Goal: Find specific page/section: Find specific page/section

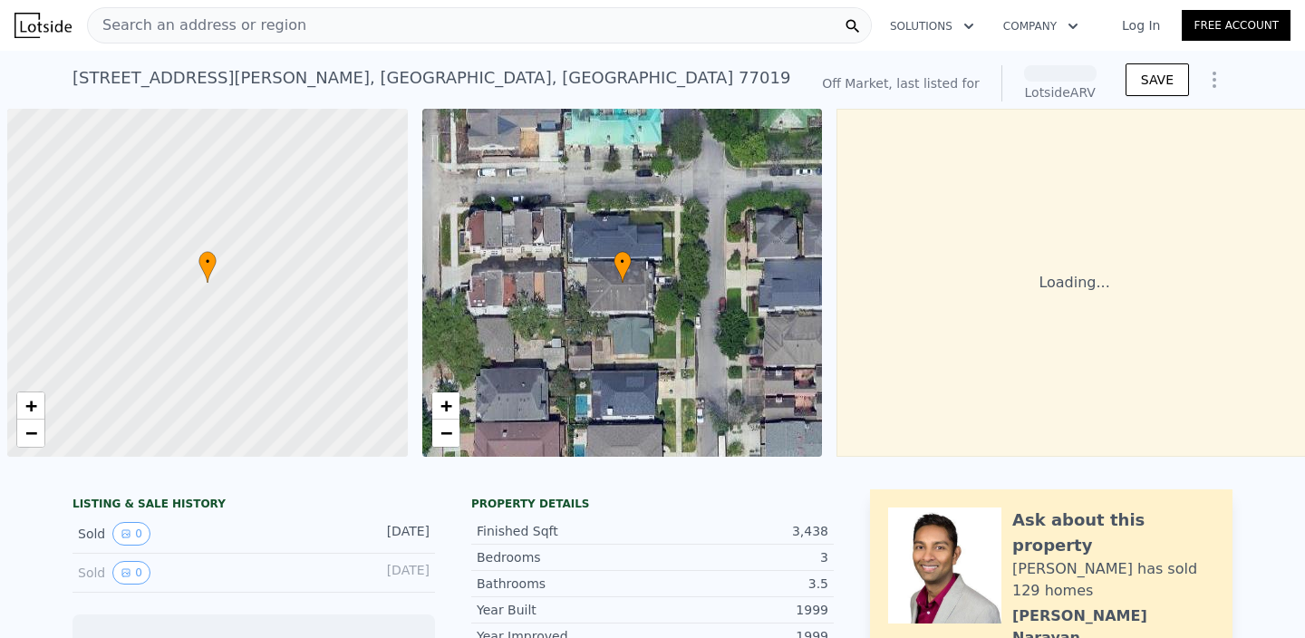
scroll to position [0, 7]
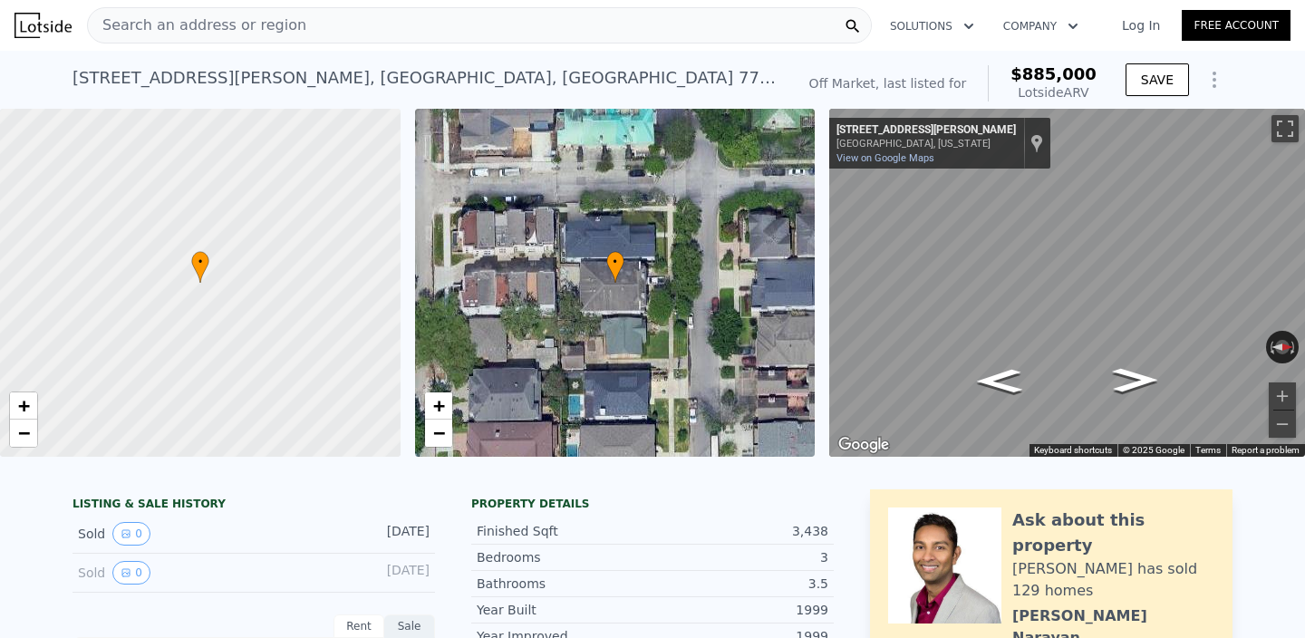
click at [372, 24] on div "Search an address or region" at bounding box center [479, 25] width 785 height 36
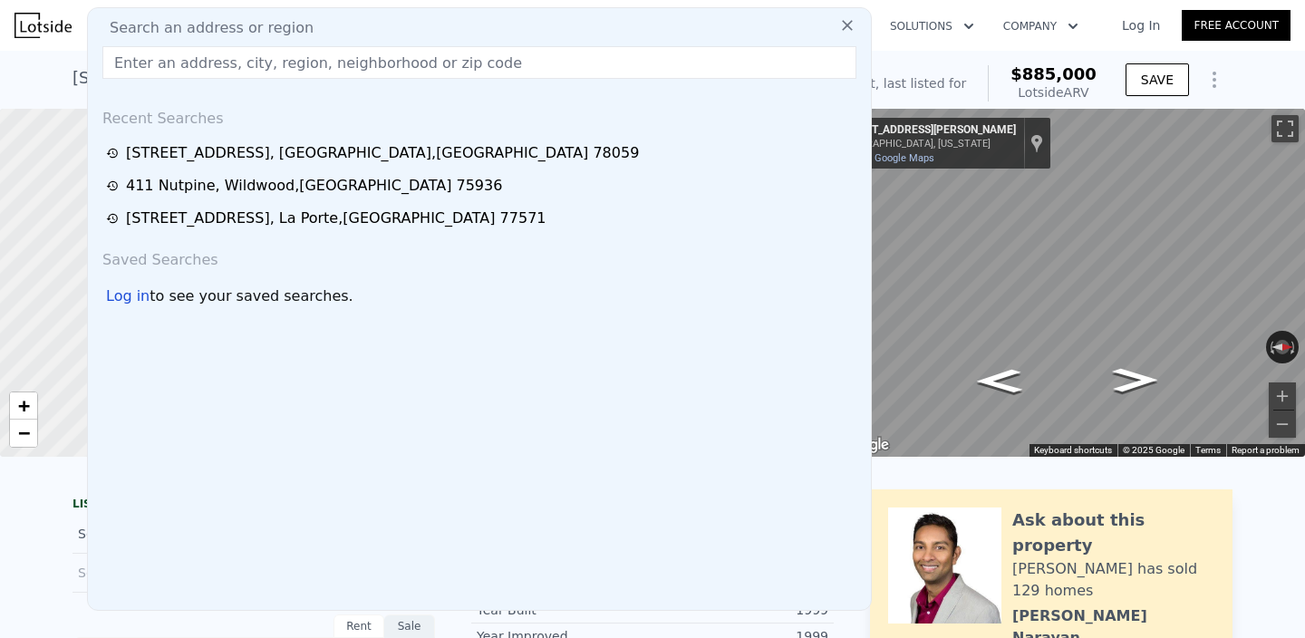
type input "[STREET_ADDRESS][PERSON_NAME]"
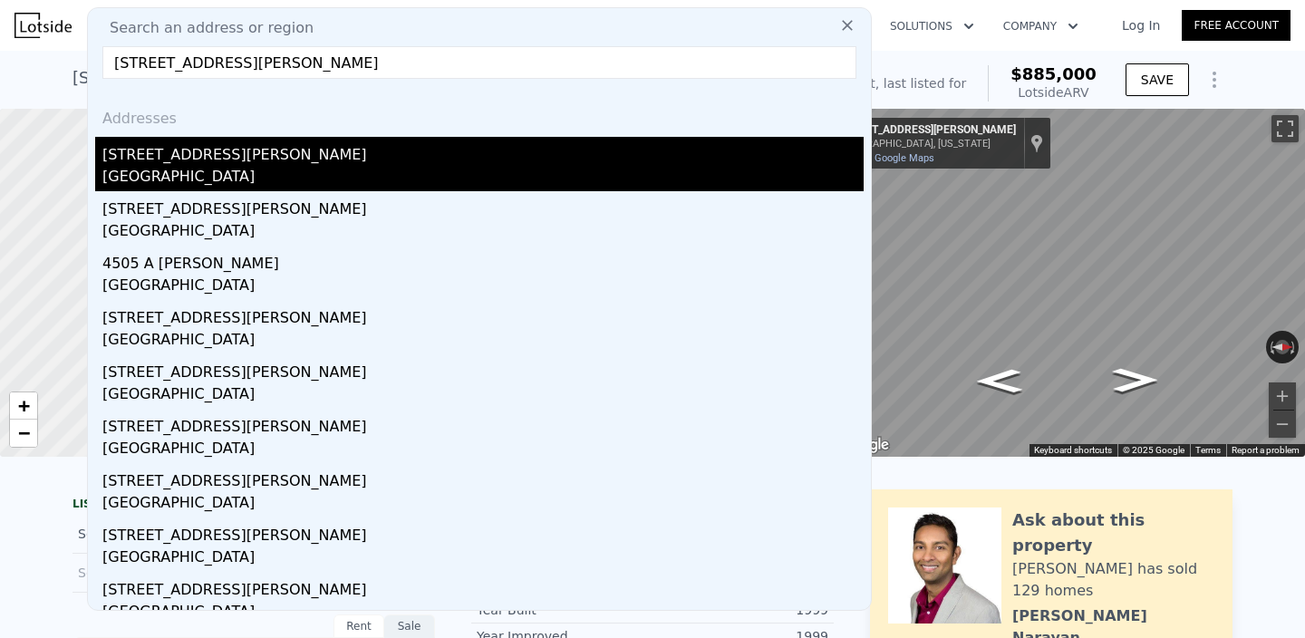
click at [166, 171] on div "[GEOGRAPHIC_DATA]" at bounding box center [482, 178] width 761 height 25
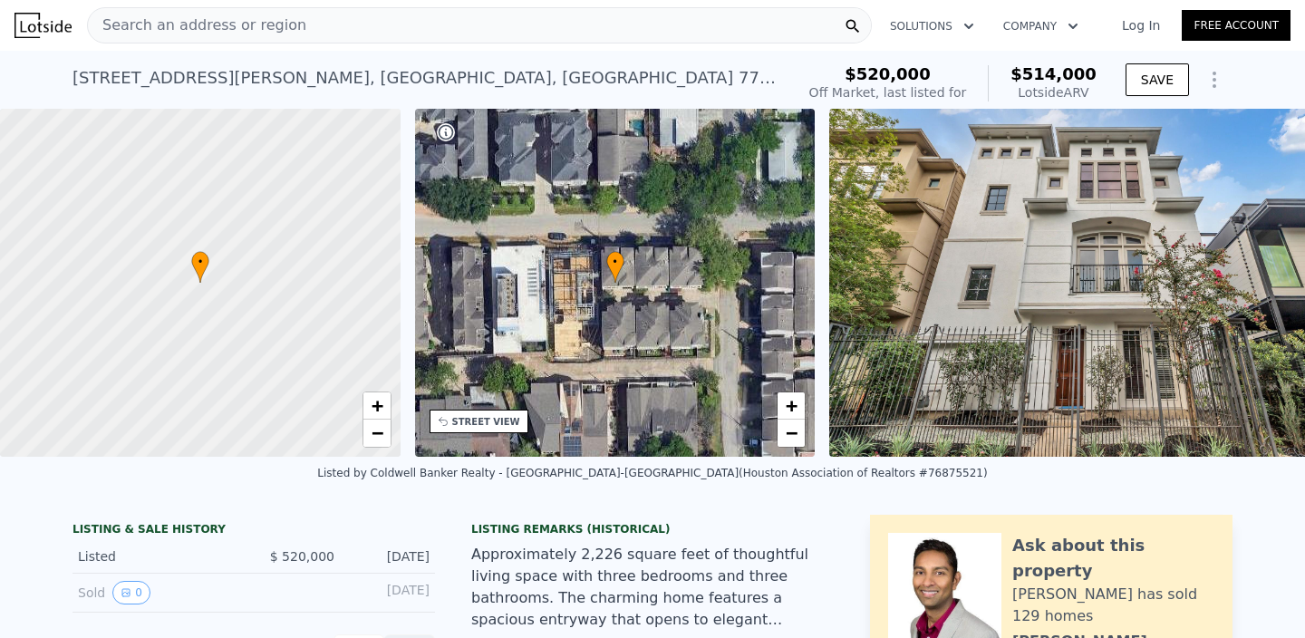
click at [496, 37] on div "Search an address or region" at bounding box center [479, 25] width 785 height 36
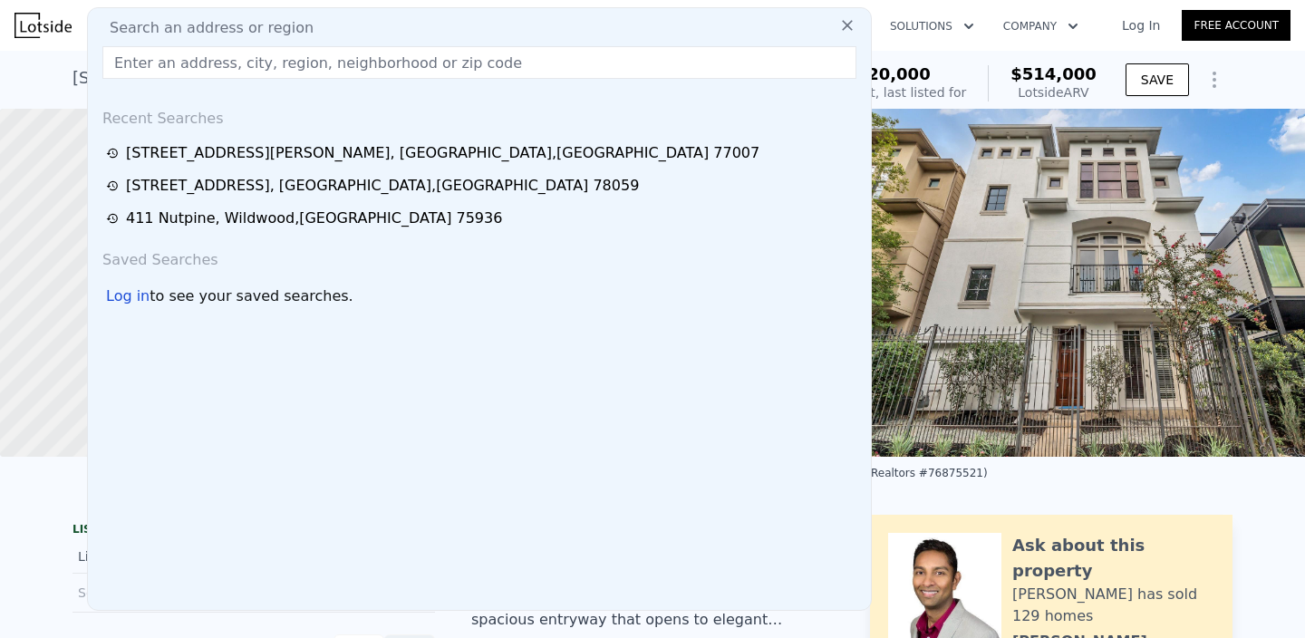
type input "[STREET_ADDRESS][PERSON_NAME]"
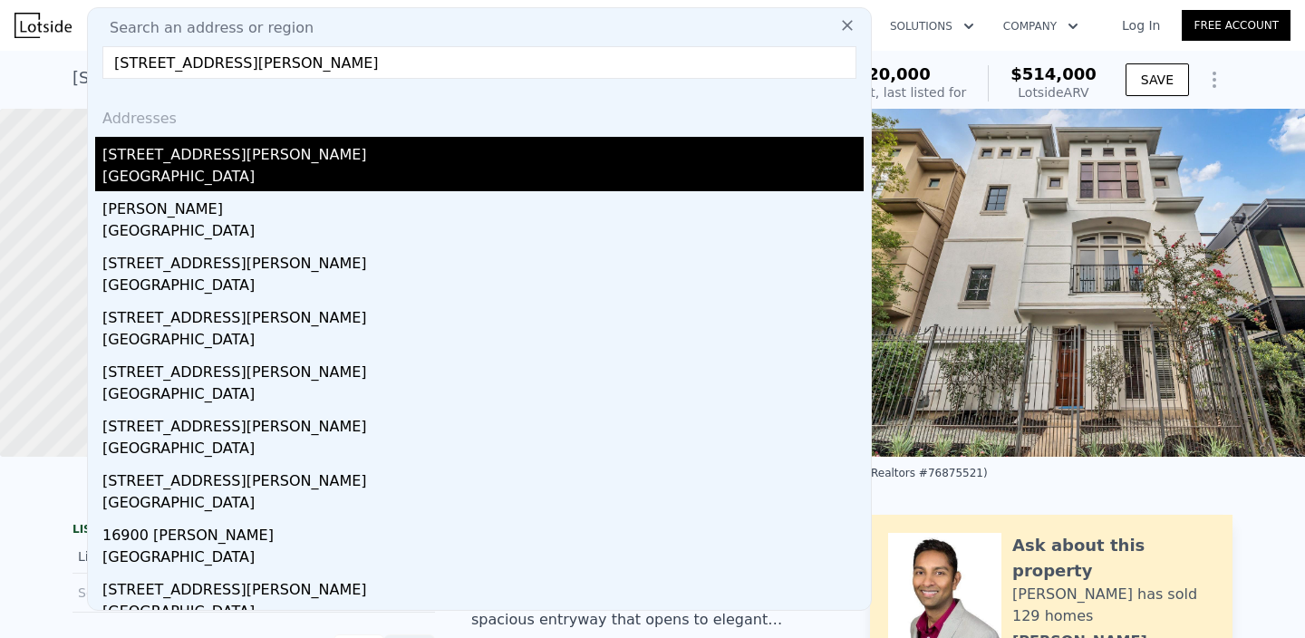
click at [189, 148] on div "[STREET_ADDRESS][PERSON_NAME]" at bounding box center [482, 151] width 761 height 29
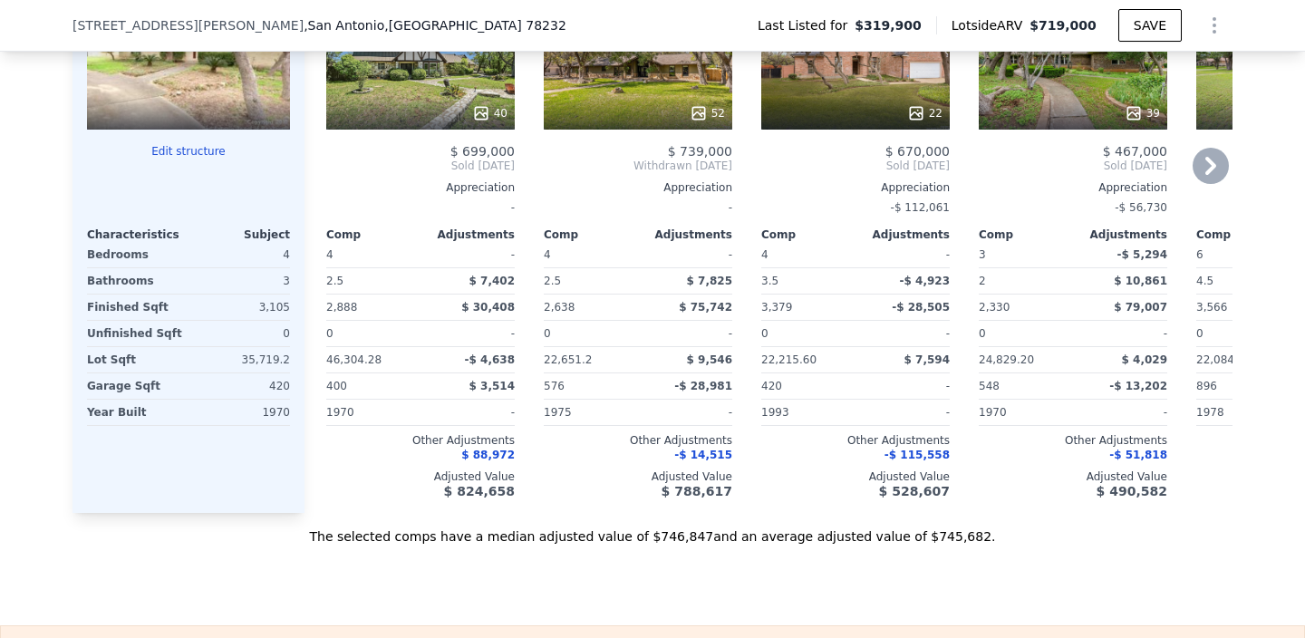
scroll to position [1979, 0]
